Goal: Book appointment/travel/reservation

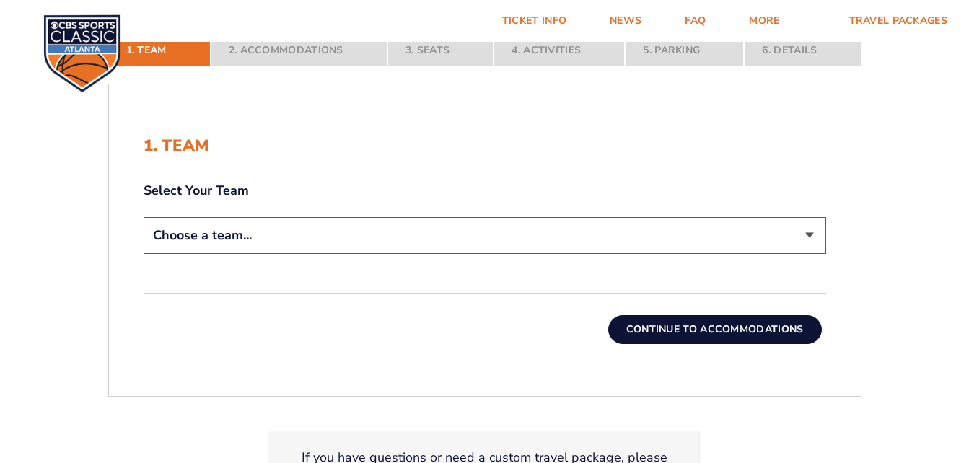
click at [810, 233] on select "Choose a team... [US_STATE] Wildcats [US_STATE] State Buckeyes [US_STATE] Tar H…" at bounding box center [485, 235] width 682 height 37
select select "12956"
click at [144, 217] on select "Choose a team... [US_STATE] Wildcats [US_STATE] State Buckeyes [US_STATE] Tar H…" at bounding box center [485, 235] width 682 height 37
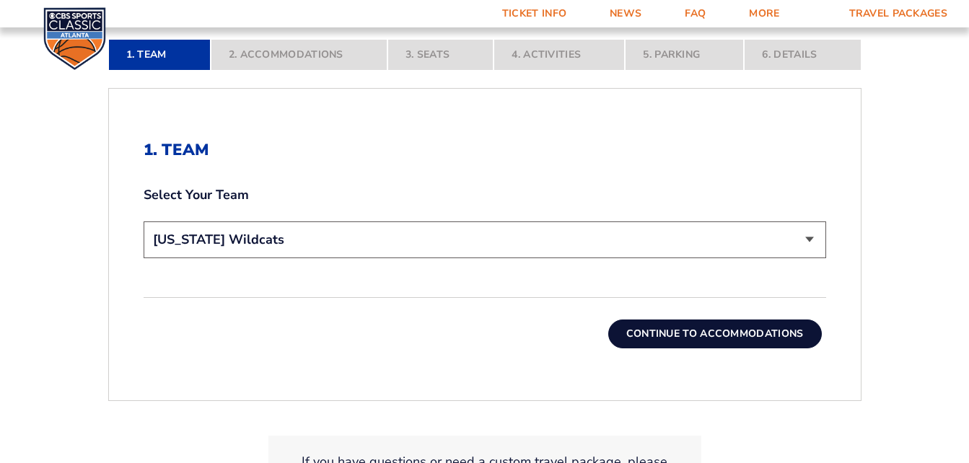
scroll to position [361, 0]
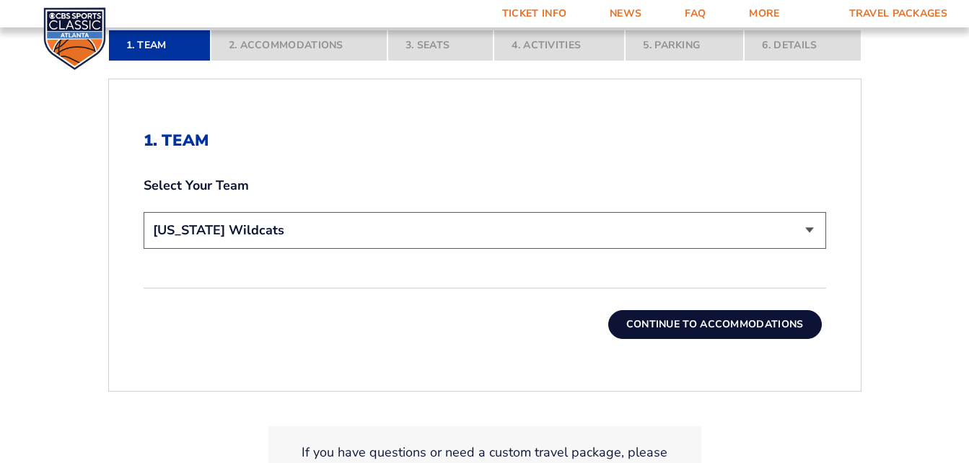
click at [639, 325] on button "Continue To Accommodations" at bounding box center [714, 324] width 213 height 29
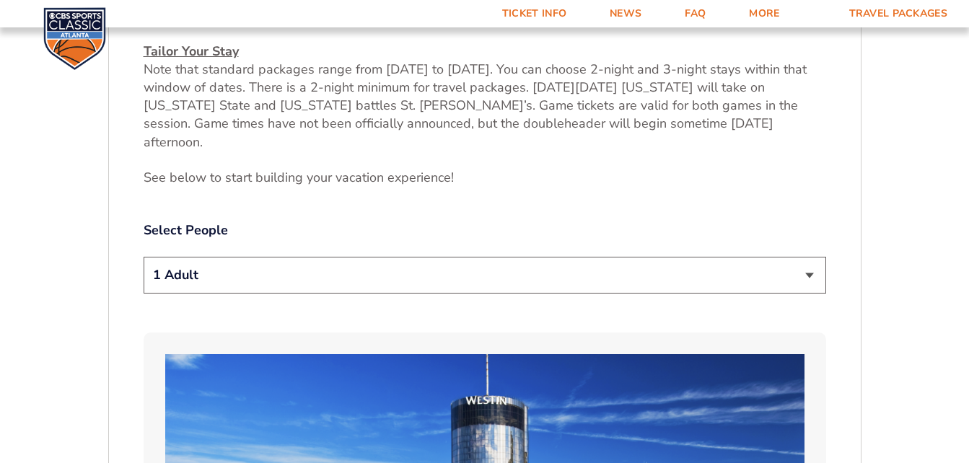
scroll to position [651, 0]
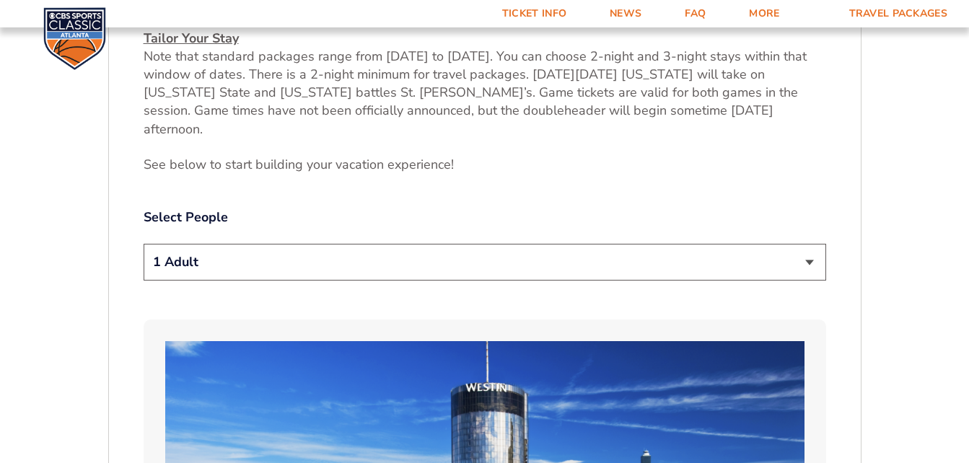
click at [811, 244] on select "1 Adult 2 Adults 3 Adults 4 Adults 2 Adults + 1 Child 2 Adults + 2 Children 2 A…" at bounding box center [485, 262] width 682 height 37
select select "2 Adults"
click at [144, 244] on select "1 Adult 2 Adults 3 Adults 4 Adults 2 Adults + 1 Child 2 Adults + 2 Children 2 A…" at bounding box center [485, 262] width 682 height 37
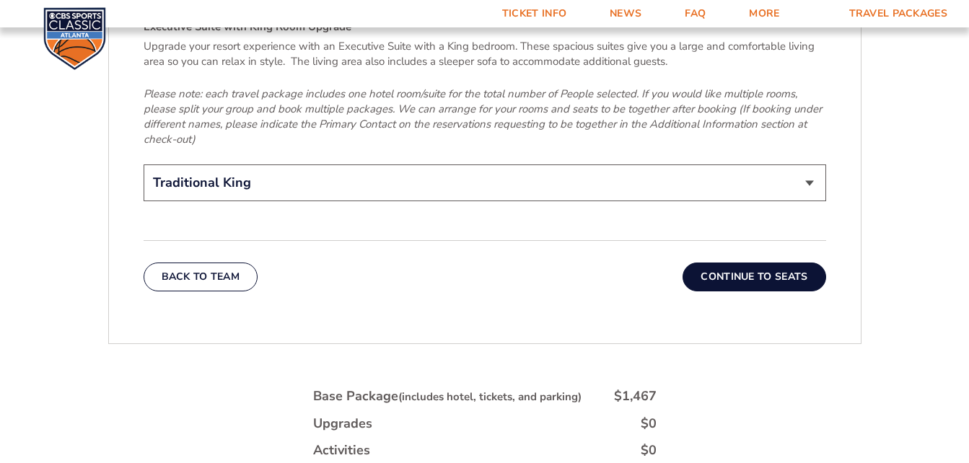
scroll to position [2382, 0]
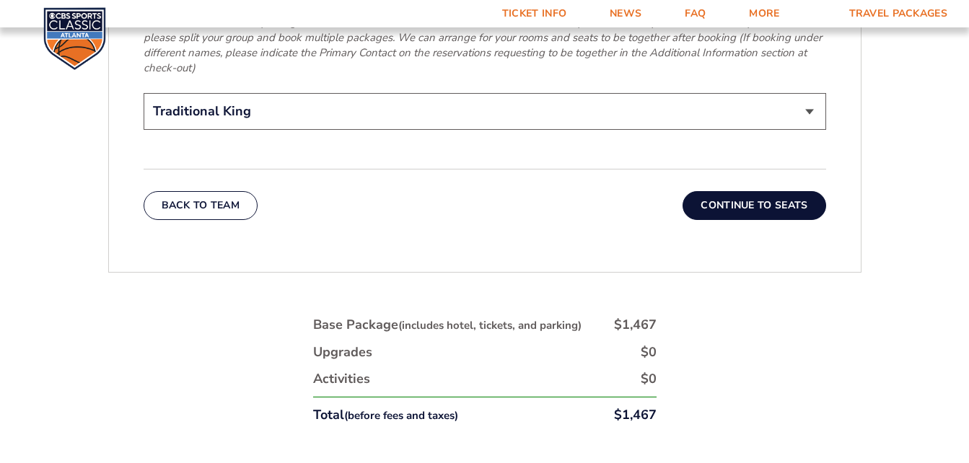
click at [734, 191] on button "Continue To Seats" at bounding box center [753, 205] width 143 height 29
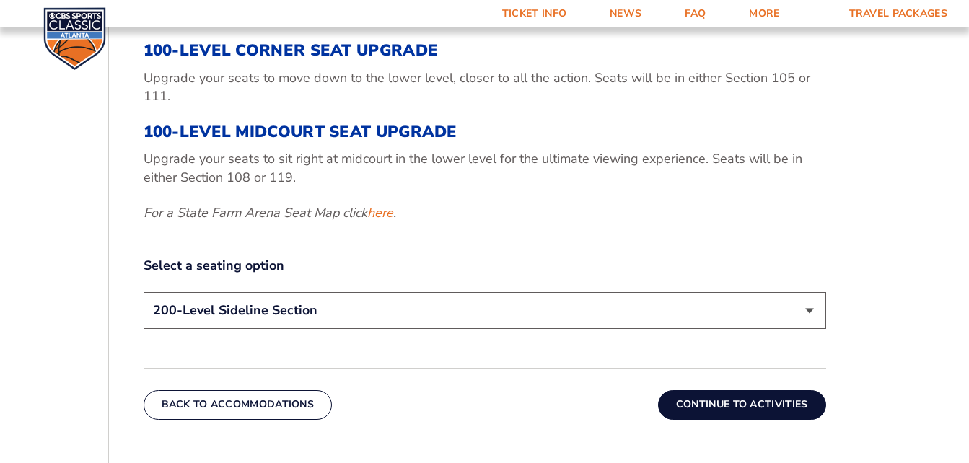
scroll to position [579, 0]
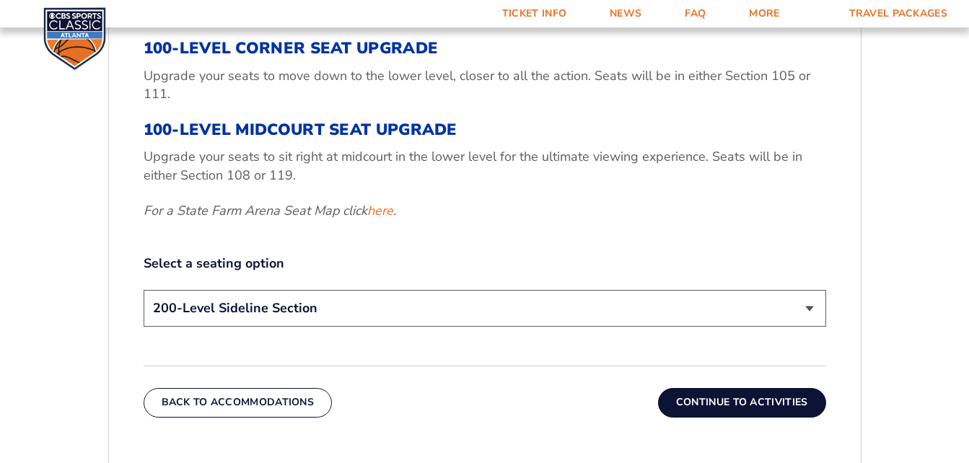
click at [807, 307] on select "200-Level Sideline Section 100-Level Corner Seat Upgrade (+$120 per person) 100…" at bounding box center [485, 308] width 682 height 37
click at [144, 290] on select "200-Level Sideline Section 100-Level Corner Seat Upgrade (+$120 per person) 100…" at bounding box center [485, 308] width 682 height 37
click at [707, 405] on button "Continue To Activities" at bounding box center [742, 402] width 168 height 29
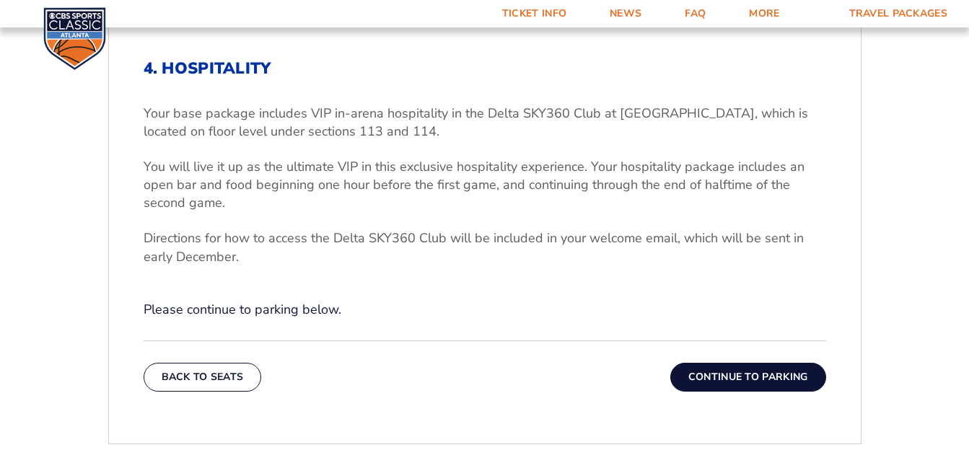
scroll to position [435, 0]
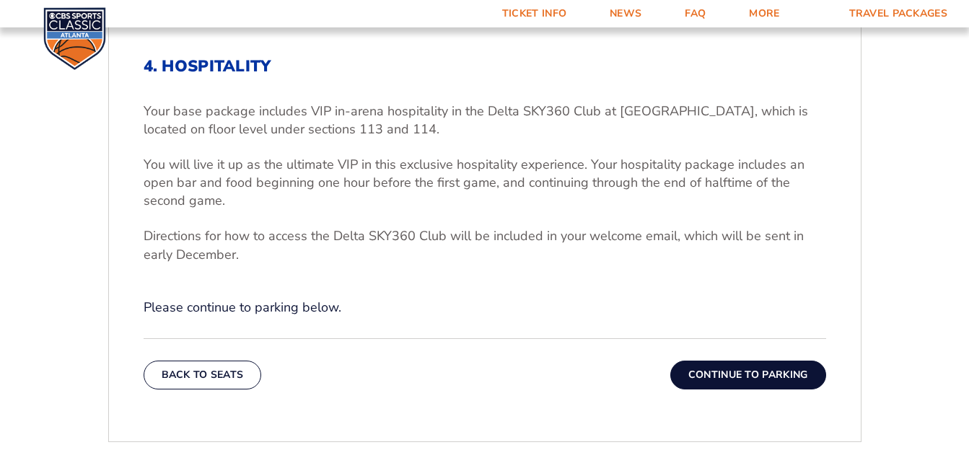
click at [723, 374] on button "Continue To Parking" at bounding box center [748, 375] width 156 height 29
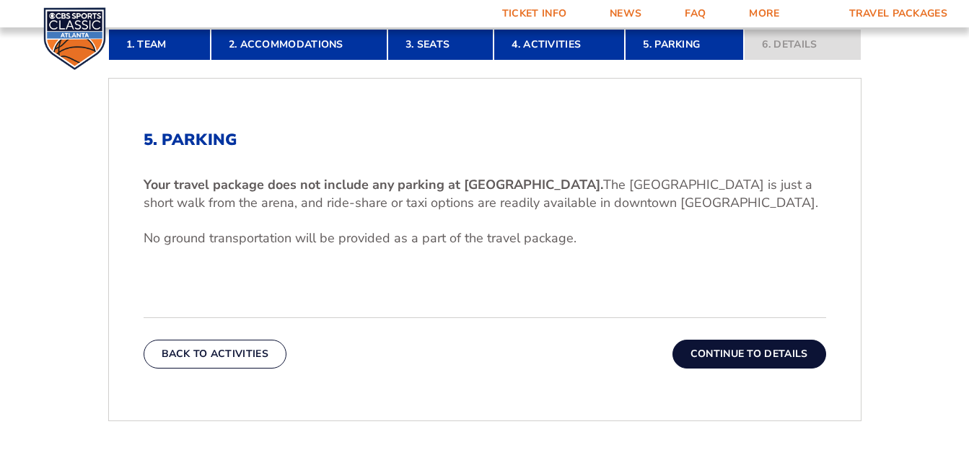
scroll to position [363, 0]
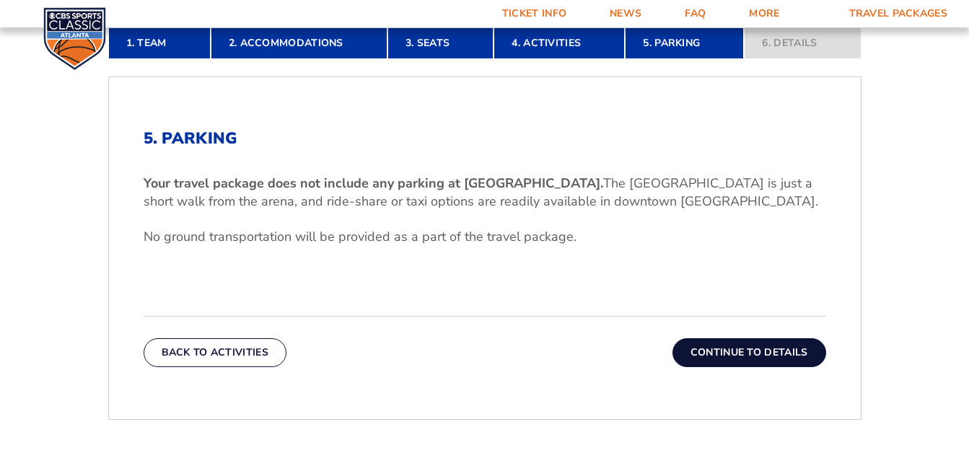
click at [710, 356] on button "Continue To Details" at bounding box center [749, 352] width 154 height 29
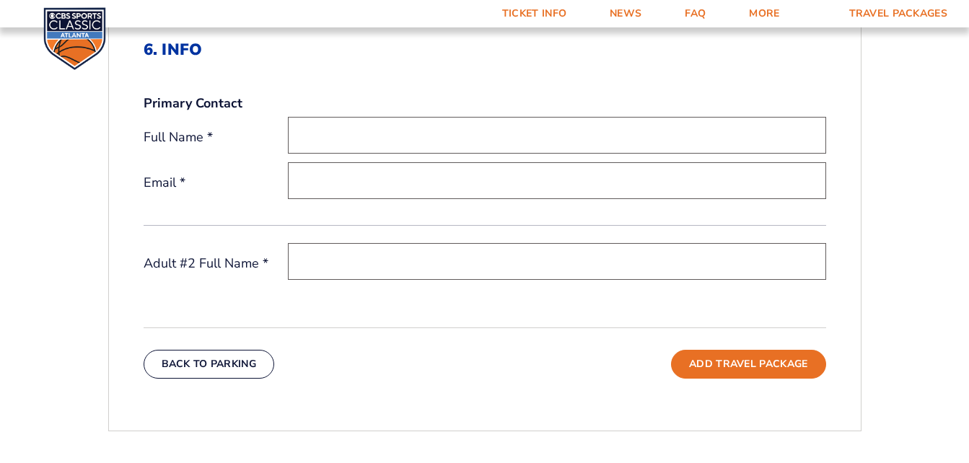
scroll to position [507, 0]
